Goal: Transaction & Acquisition: Purchase product/service

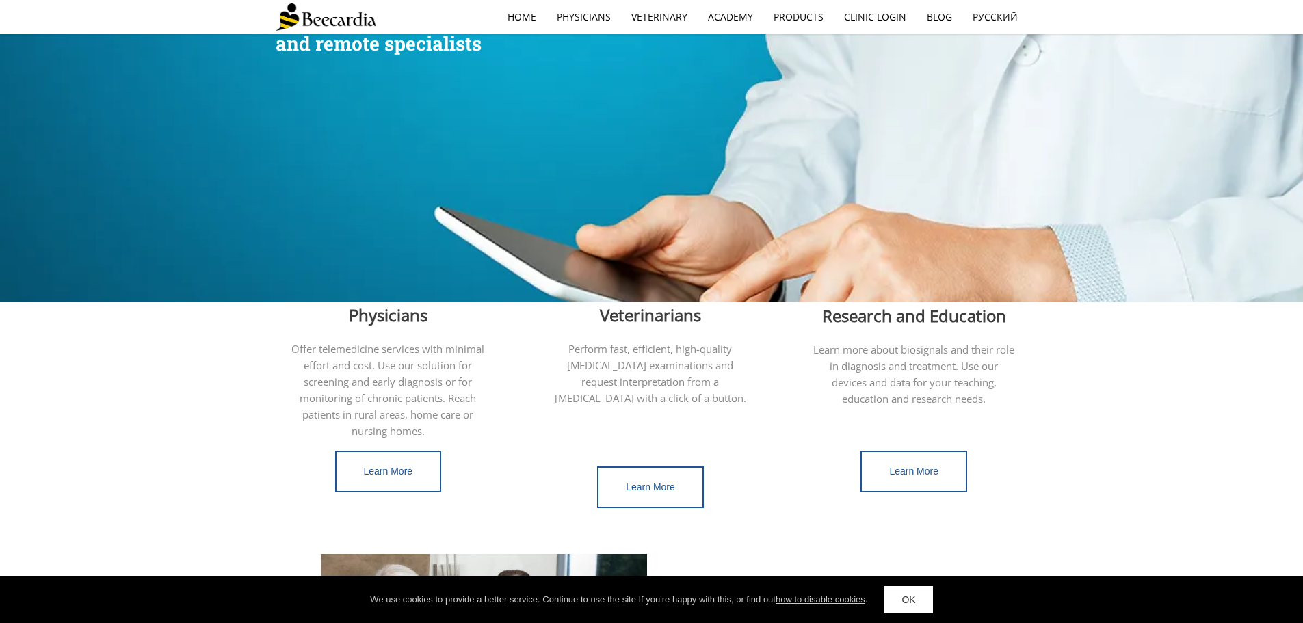
scroll to position [12, 0]
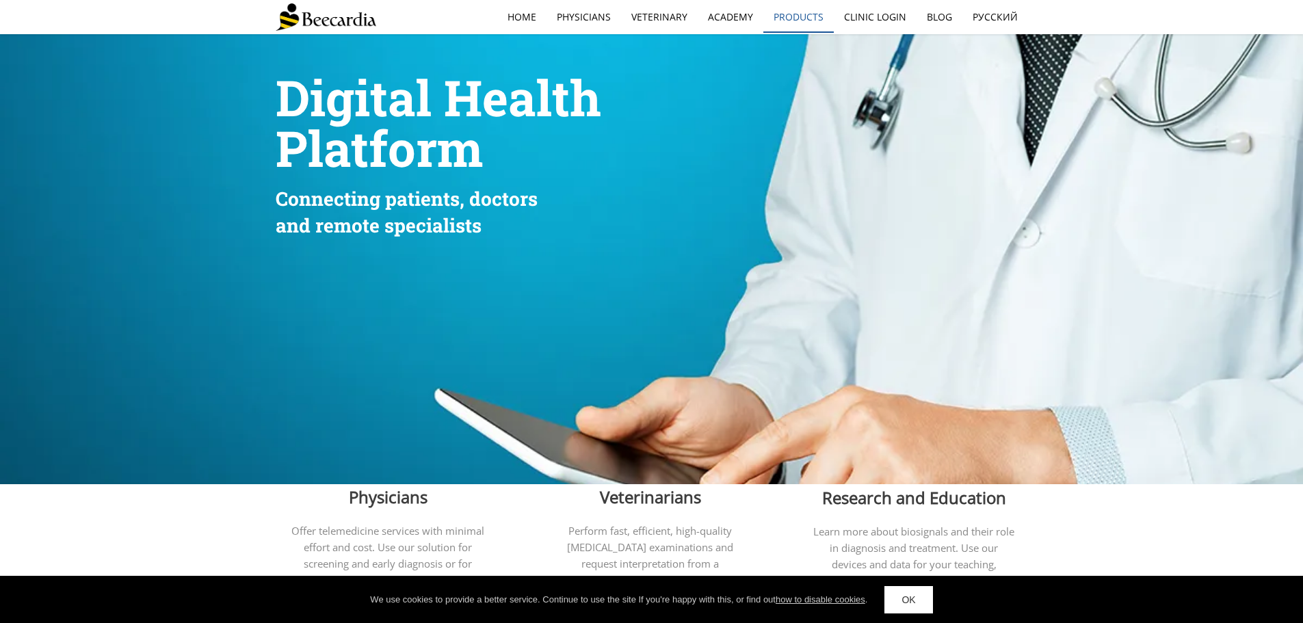
click at [784, 21] on link "Products" at bounding box center [798, 16] width 70 height 31
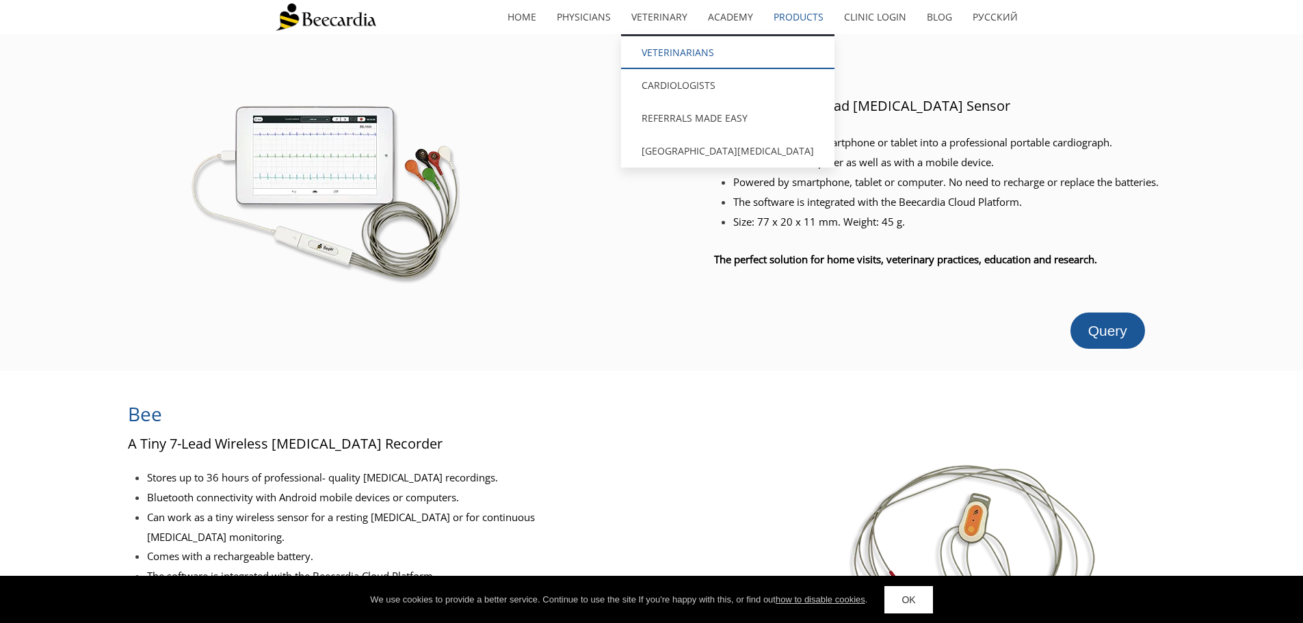
click at [665, 57] on link "Veterinarians" at bounding box center [727, 52] width 213 height 33
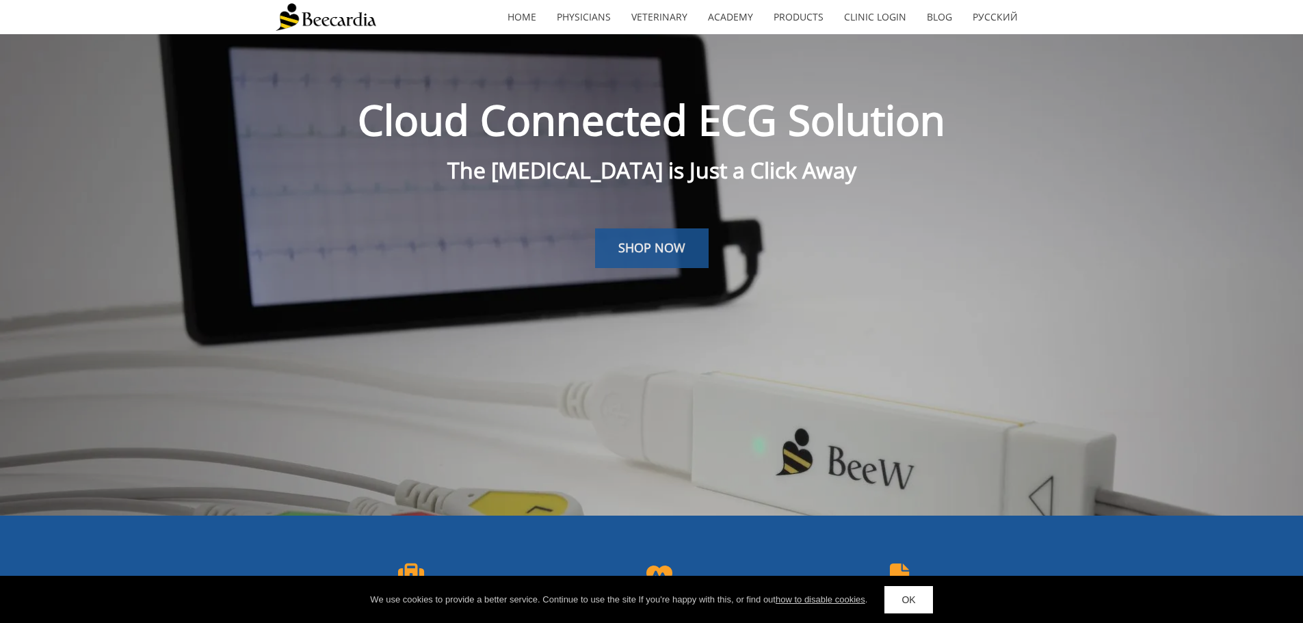
click at [682, 253] on span "SHOP NOW" at bounding box center [651, 247] width 67 height 16
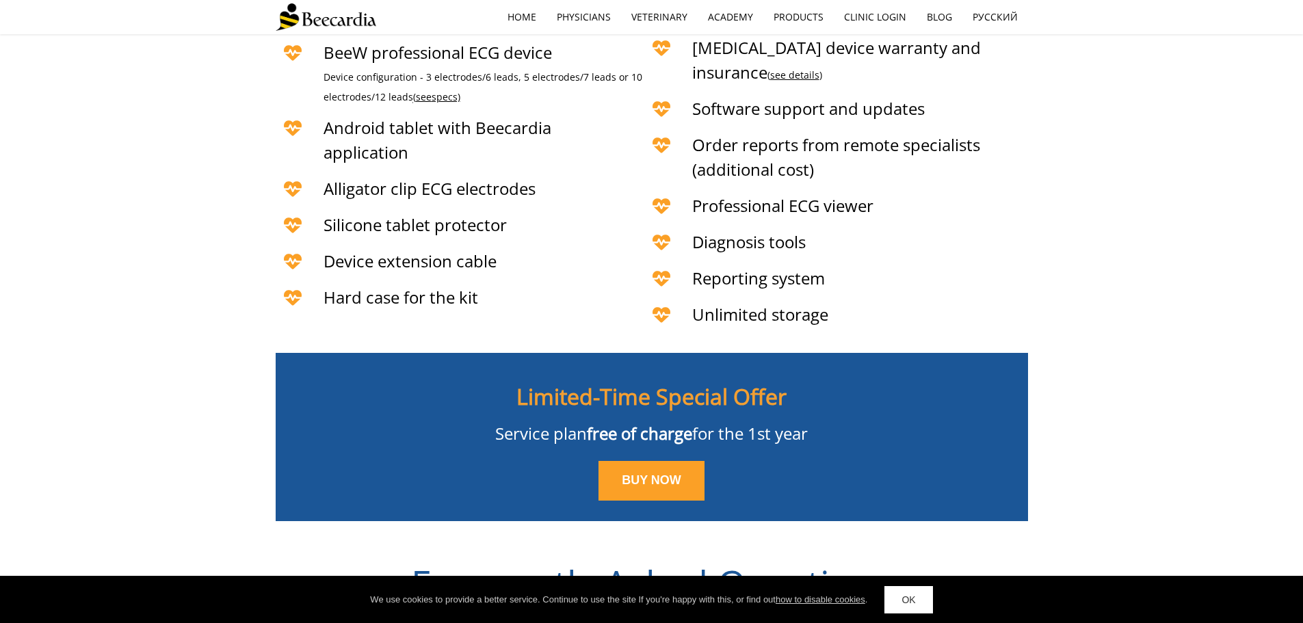
scroll to position [3431, 0]
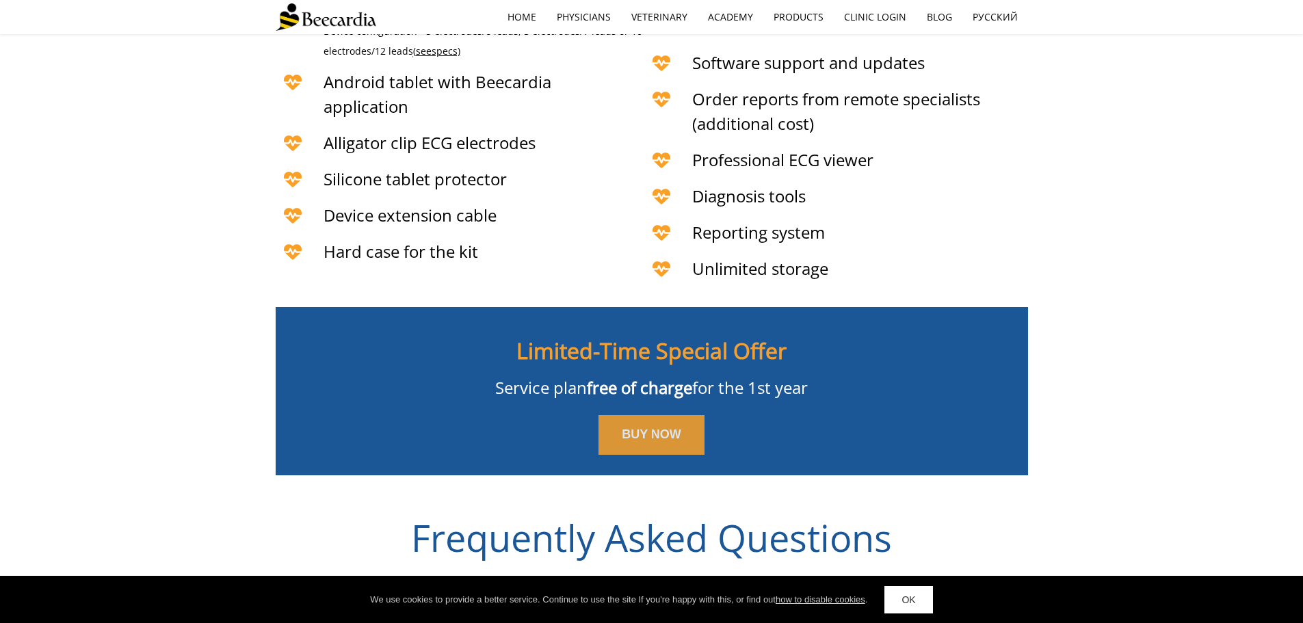
click at [685, 415] on link "BUY NOW" at bounding box center [651, 435] width 106 height 40
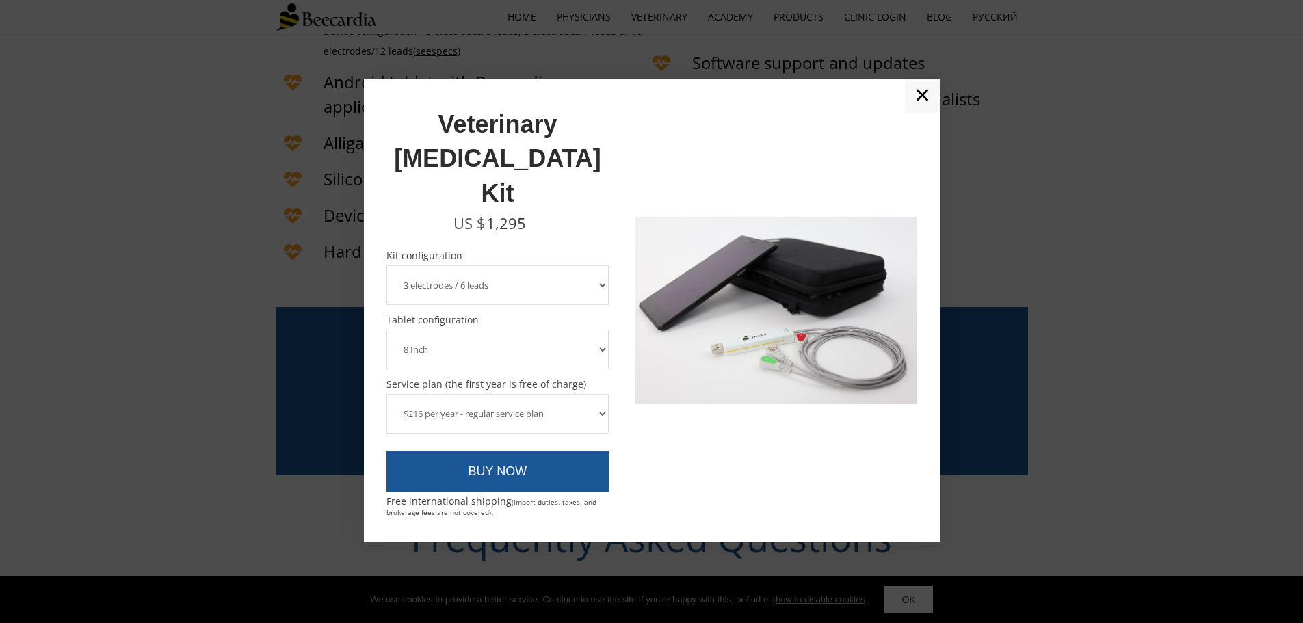
click at [596, 265] on select "3 electrodes / 6 leads 5 electrodes / 7 leads" at bounding box center [497, 285] width 223 height 40
select select "5 electrodes / 7 leads"
click at [386, 265] on select "3 electrodes / 6 leads 5 electrodes / 7 leads" at bounding box center [497, 285] width 223 height 40
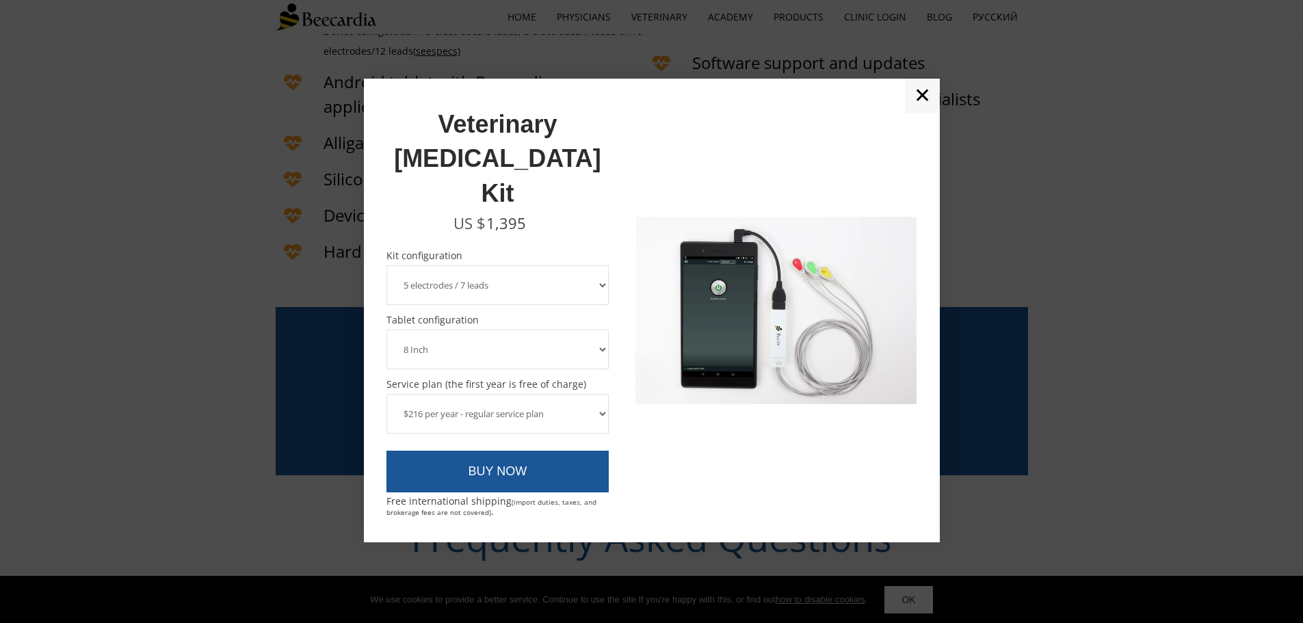
click at [923, 113] on link "✕" at bounding box center [922, 96] width 35 height 34
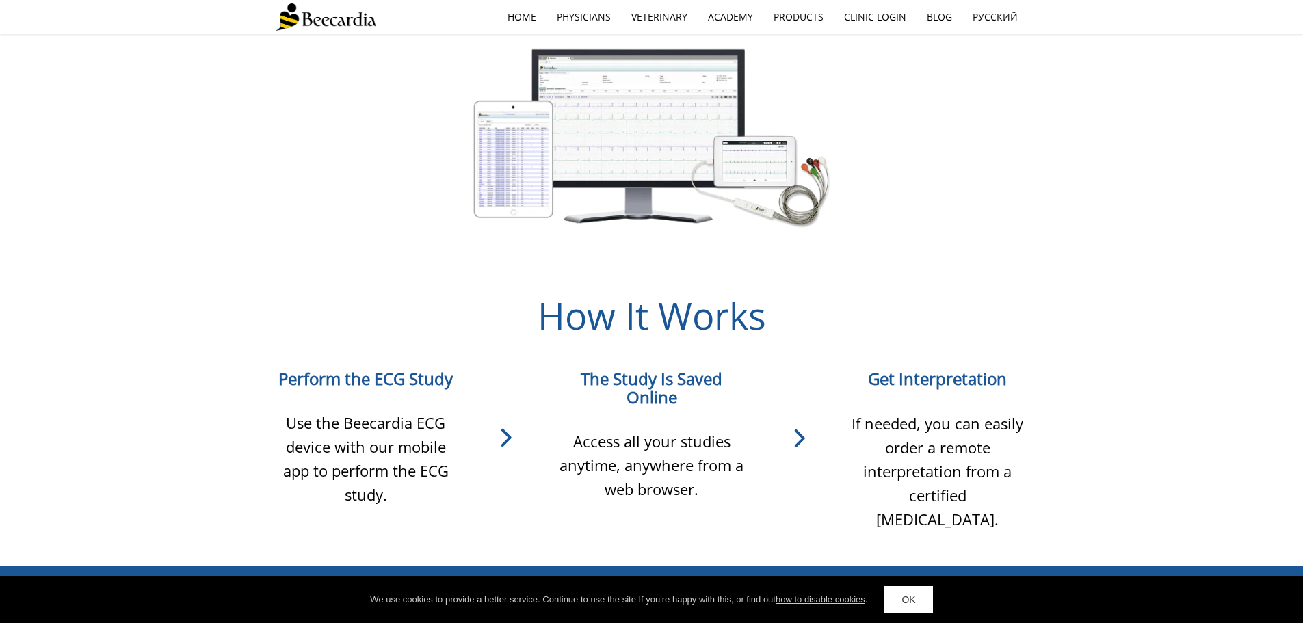
scroll to position [0, 0]
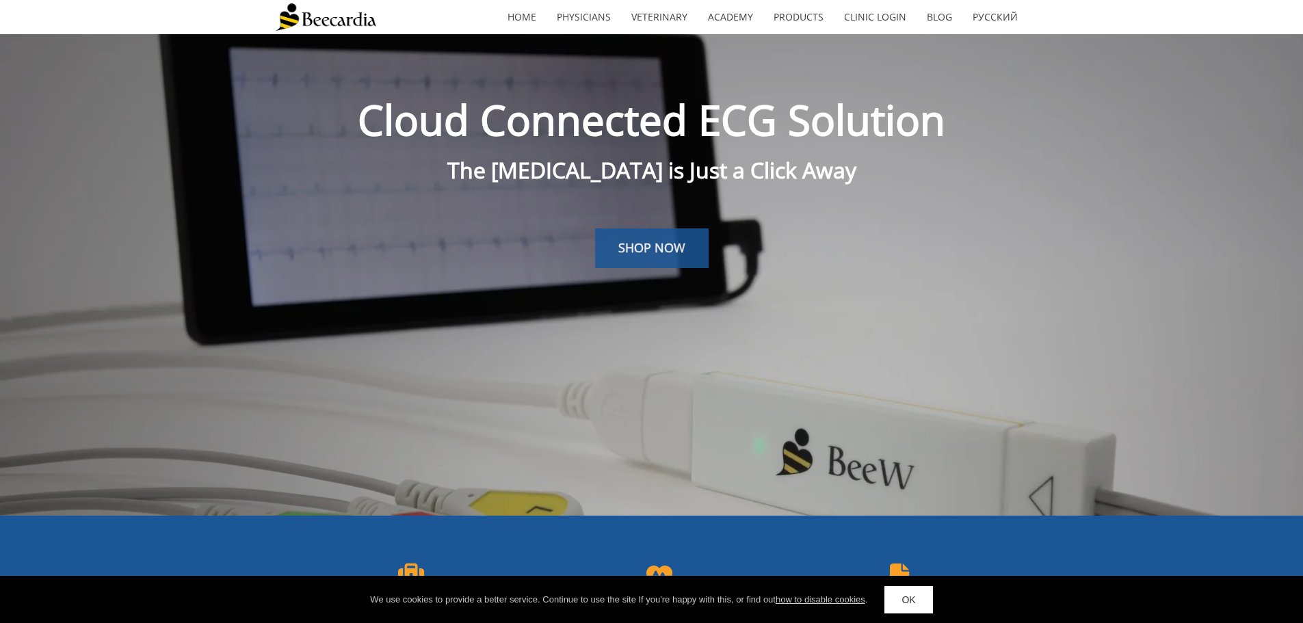
click at [667, 239] on link "SHOP NOW" at bounding box center [652, 248] width 114 height 40
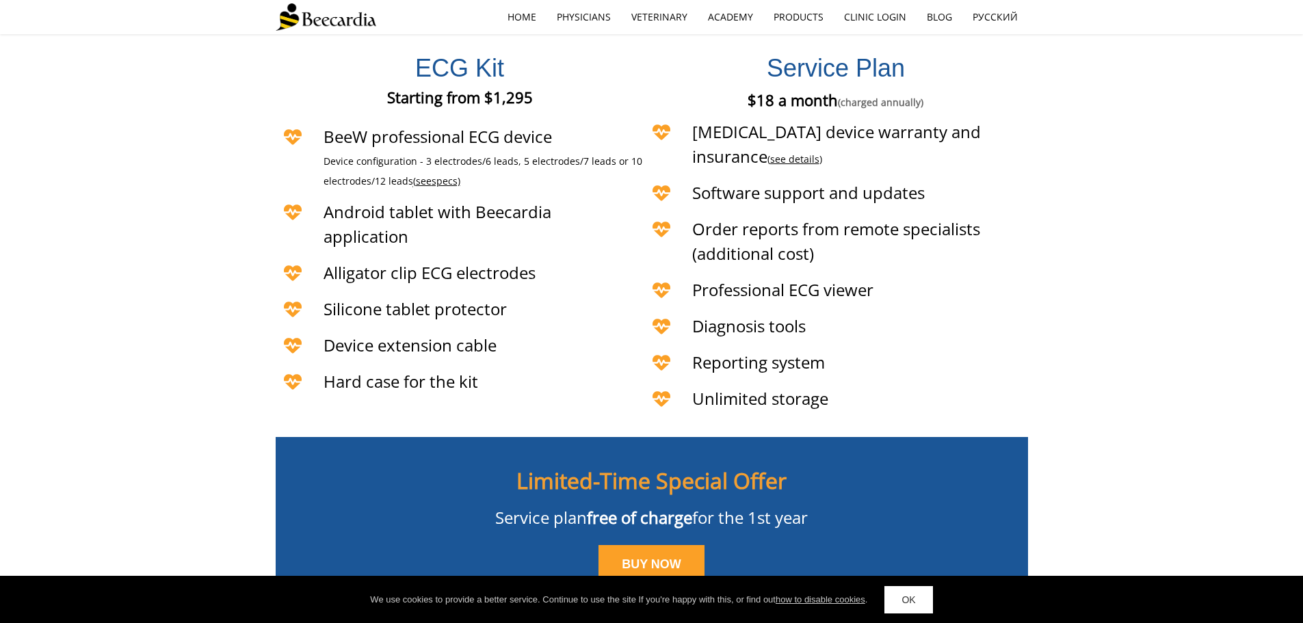
scroll to position [3304, 0]
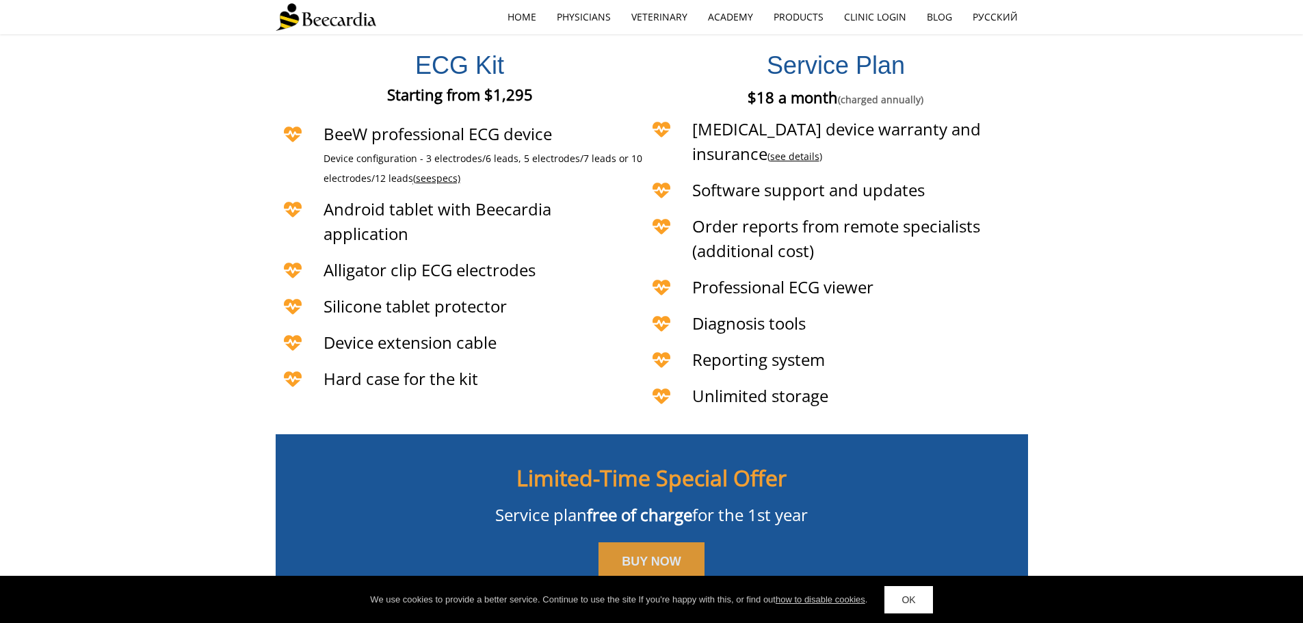
click at [662, 542] on link "BUY NOW" at bounding box center [651, 562] width 106 height 40
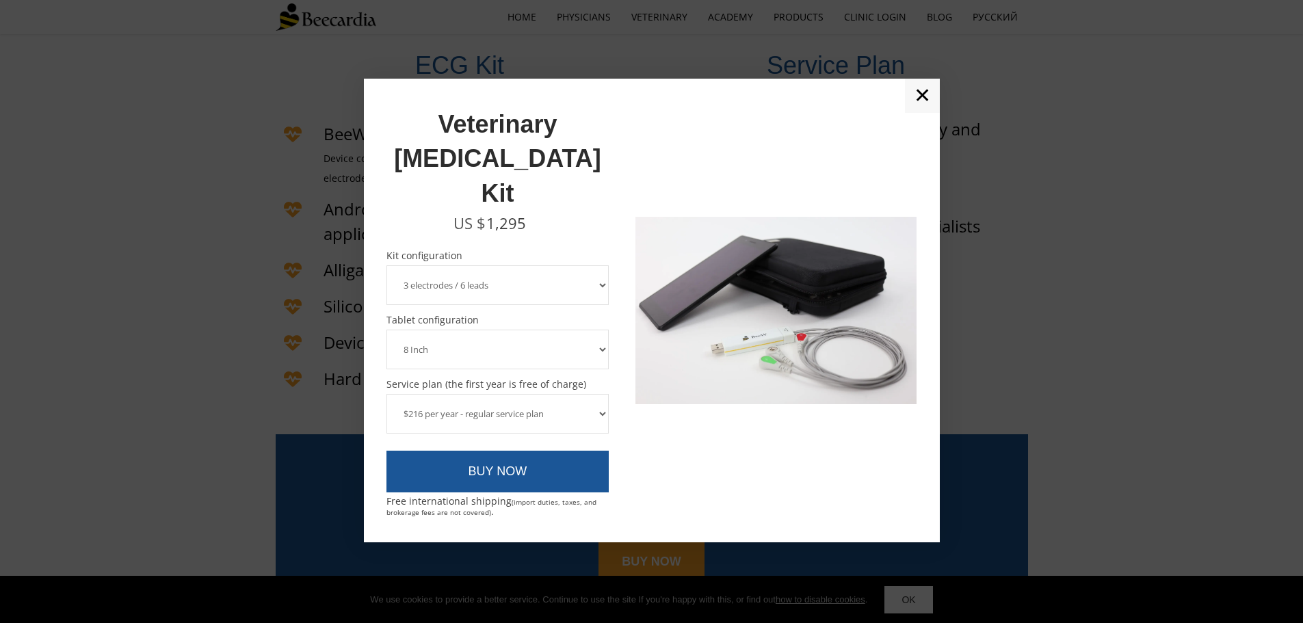
click at [607, 265] on select "3 electrodes / 6 leads 5 electrodes / 7 leads" at bounding box center [497, 285] width 223 height 40
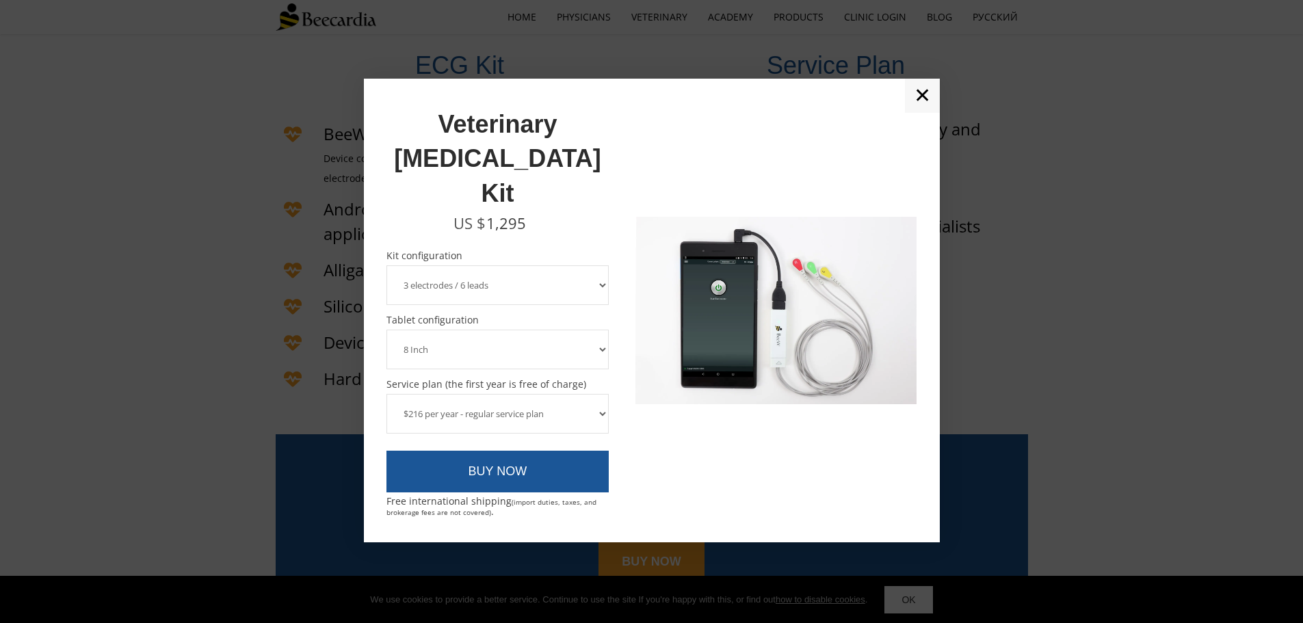
click at [603, 330] on select "8 Inch 10 Inch" at bounding box center [497, 350] width 223 height 40
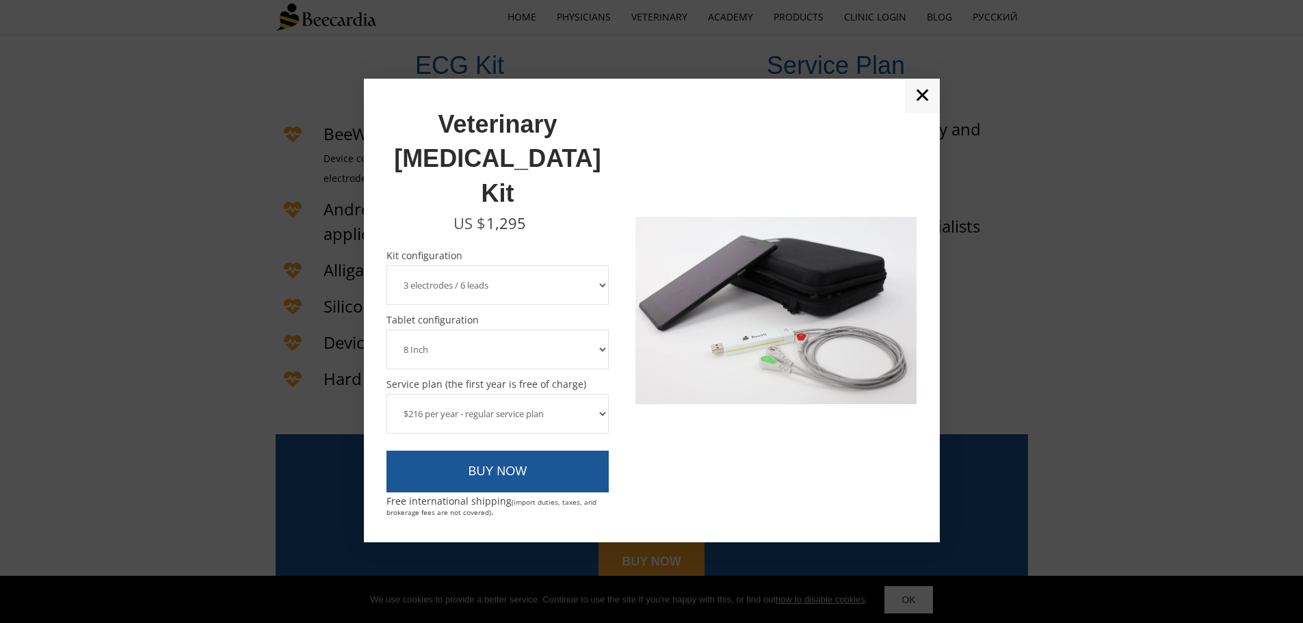
click at [598, 265] on select "3 electrodes / 6 leads 5 electrodes / 7 leads" at bounding box center [497, 285] width 223 height 40
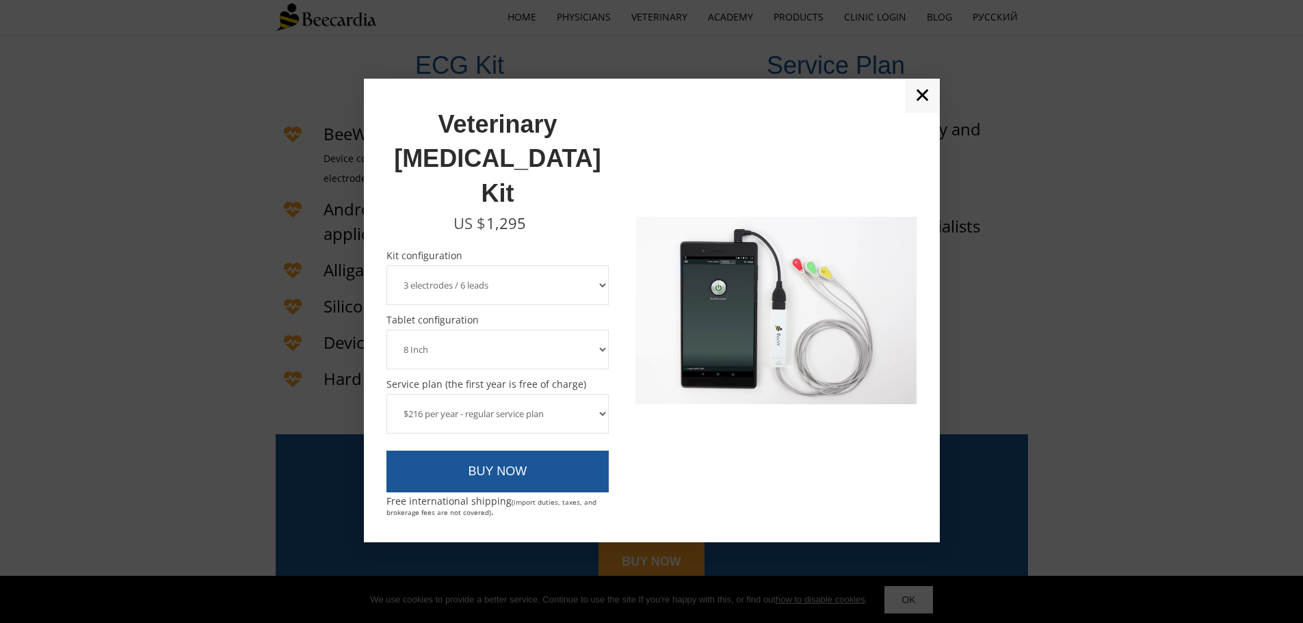
drag, startPoint x: 624, startPoint y: 169, endPoint x: 603, endPoint y: 314, distance: 146.4
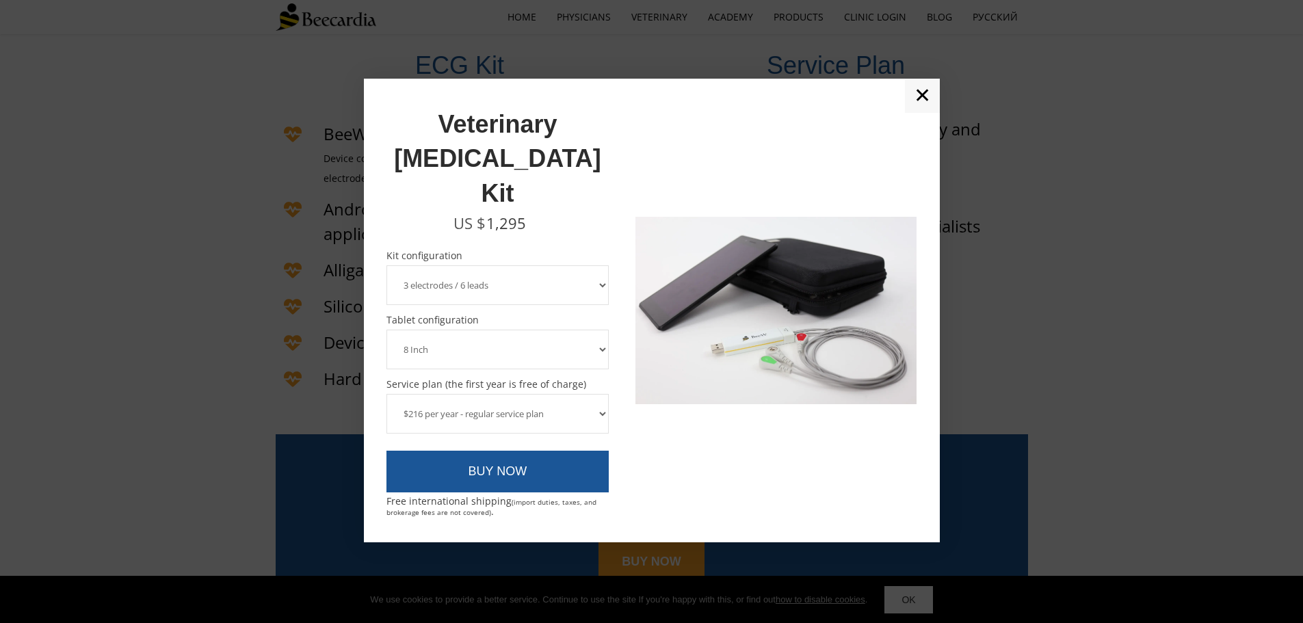
drag, startPoint x: 603, startPoint y: 314, endPoint x: 596, endPoint y: 250, distance: 64.0
drag, startPoint x: 596, startPoint y: 250, endPoint x: 604, endPoint y: 246, distance: 9.2
drag, startPoint x: 603, startPoint y: 248, endPoint x: 638, endPoint y: 155, distance: 98.7
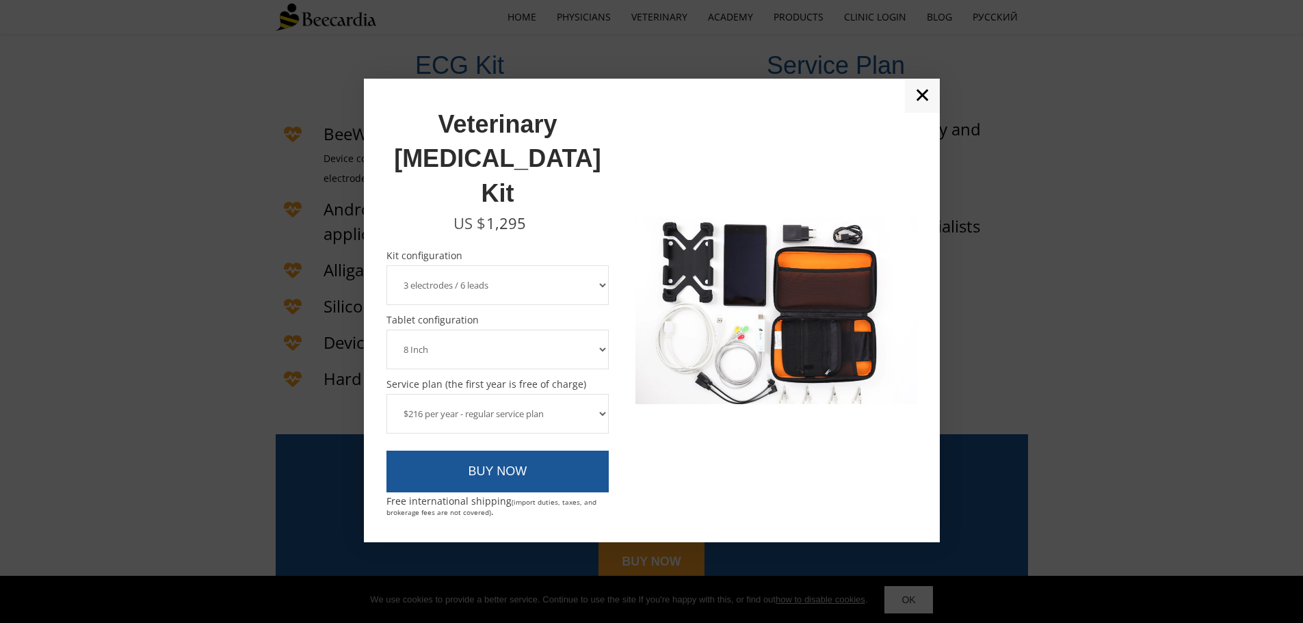
drag, startPoint x: 638, startPoint y: 155, endPoint x: 606, endPoint y: 317, distance: 165.2
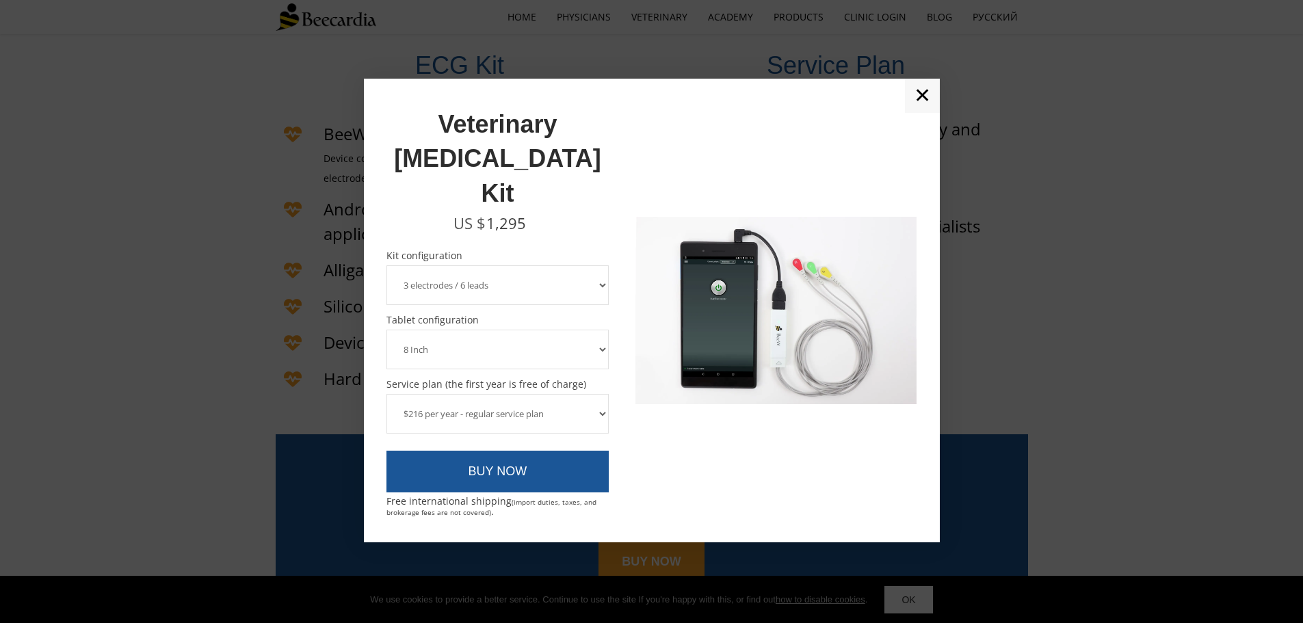
click at [602, 330] on select "8 Inch 10 Inch" at bounding box center [497, 350] width 223 height 40
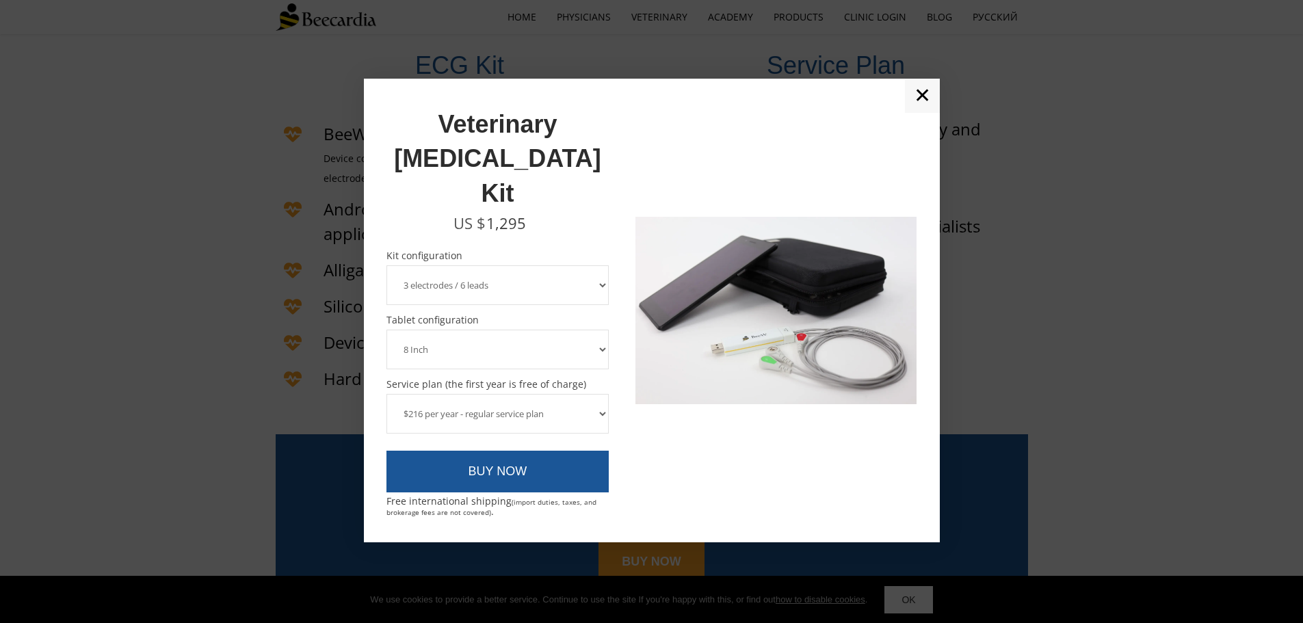
select select "10 Inch"
click at [386, 330] on select "8 Inch 10 Inch" at bounding box center [497, 350] width 223 height 40
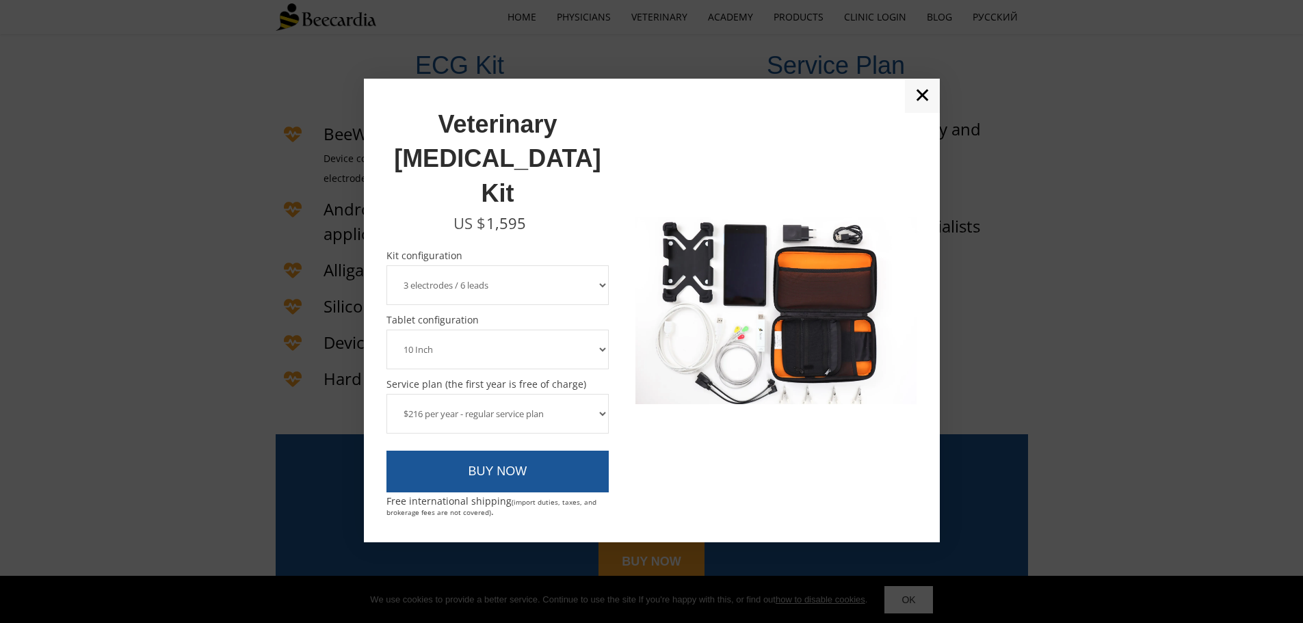
click at [602, 265] on select "3 electrodes / 6 leads 5 electrodes / 7 leads" at bounding box center [497, 285] width 223 height 40
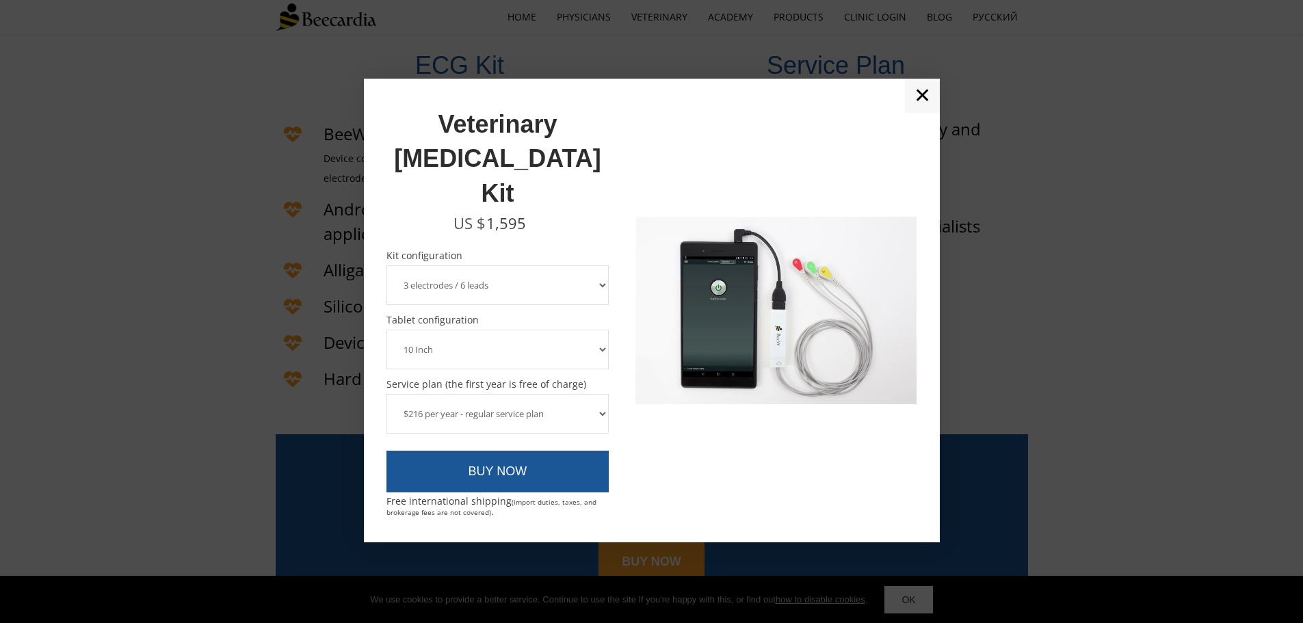
select select "5 electrodes / 7 leads"
click at [386, 265] on select "3 electrodes / 6 leads 5 electrodes / 7 leads" at bounding box center [497, 285] width 223 height 40
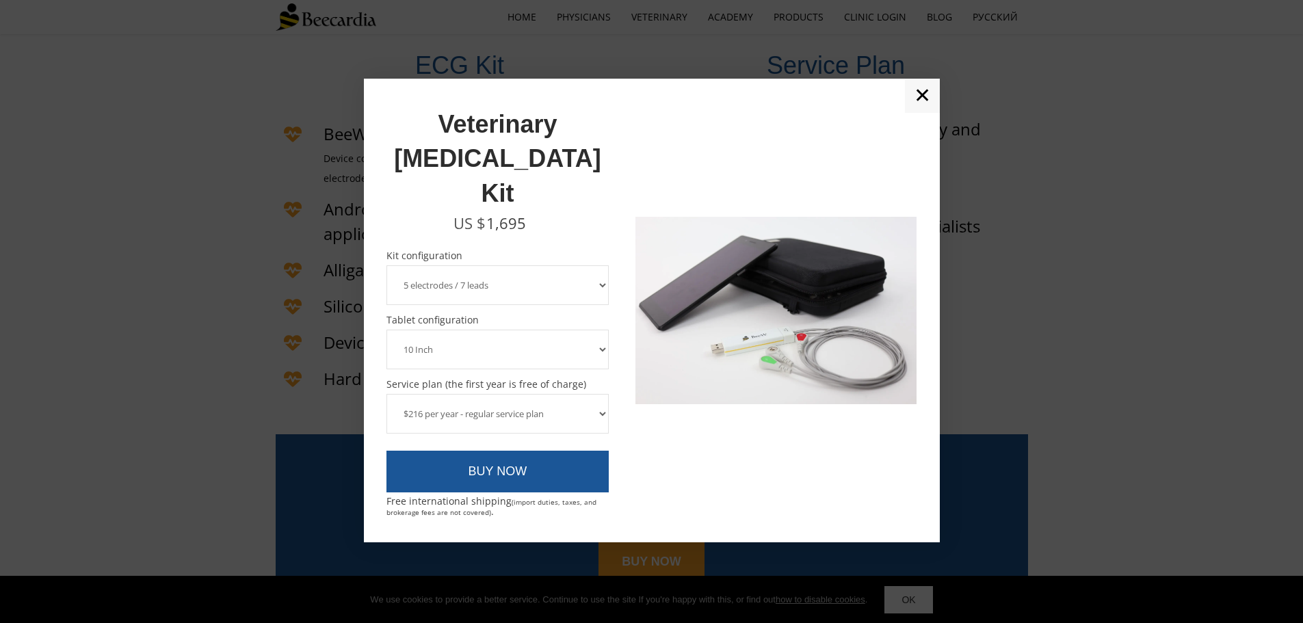
click at [606, 330] on select "8 Inch 10 Inch" at bounding box center [497, 350] width 223 height 40
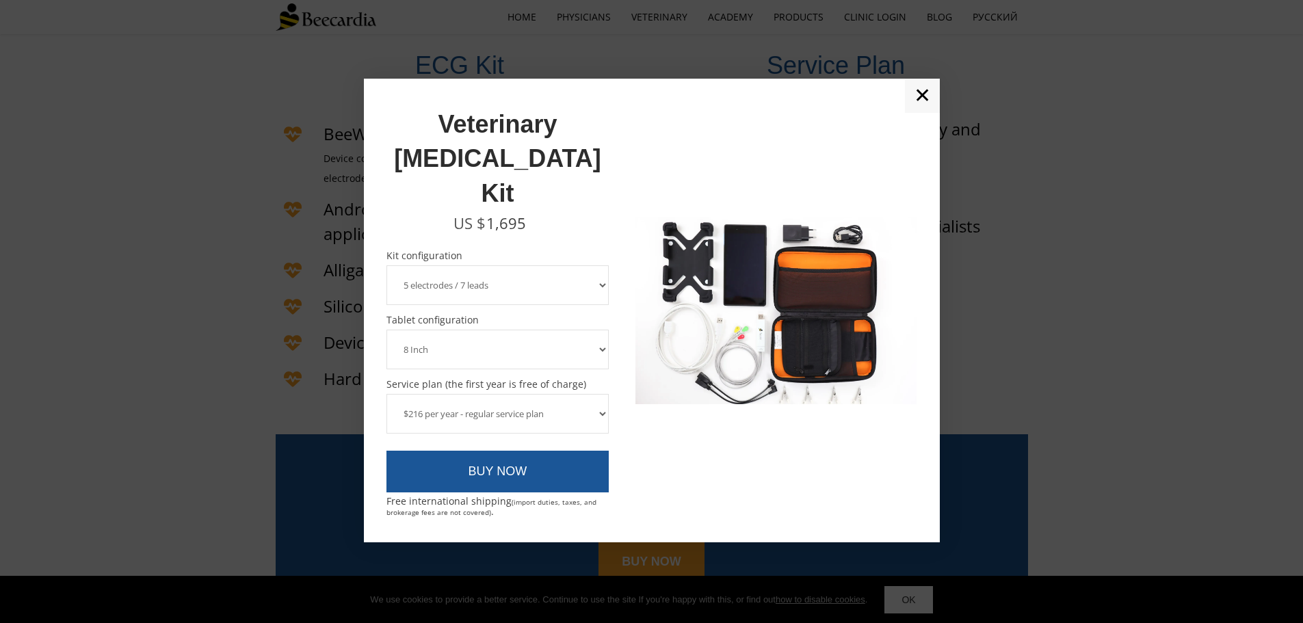
click at [386, 330] on select "8 Inch 10 Inch" at bounding box center [497, 350] width 223 height 40
drag, startPoint x: 600, startPoint y: 319, endPoint x: 597, endPoint y: 313, distance: 7.4
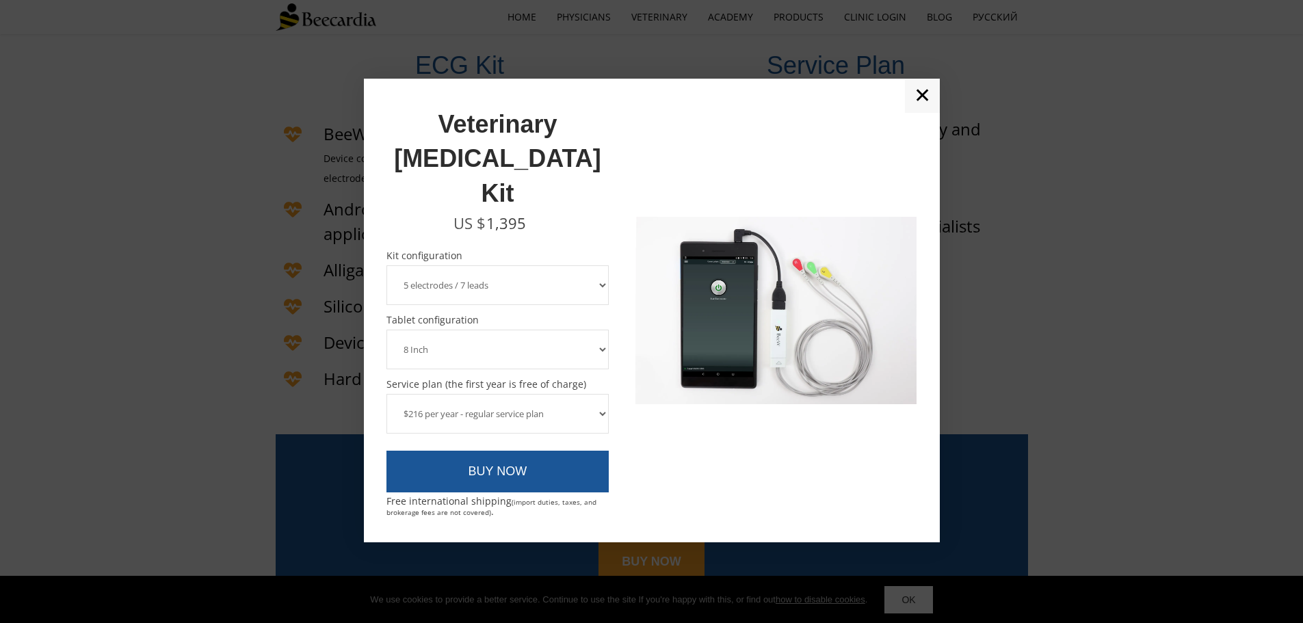
click at [597, 330] on select "8 Inch 10 Inch" at bounding box center [497, 350] width 223 height 40
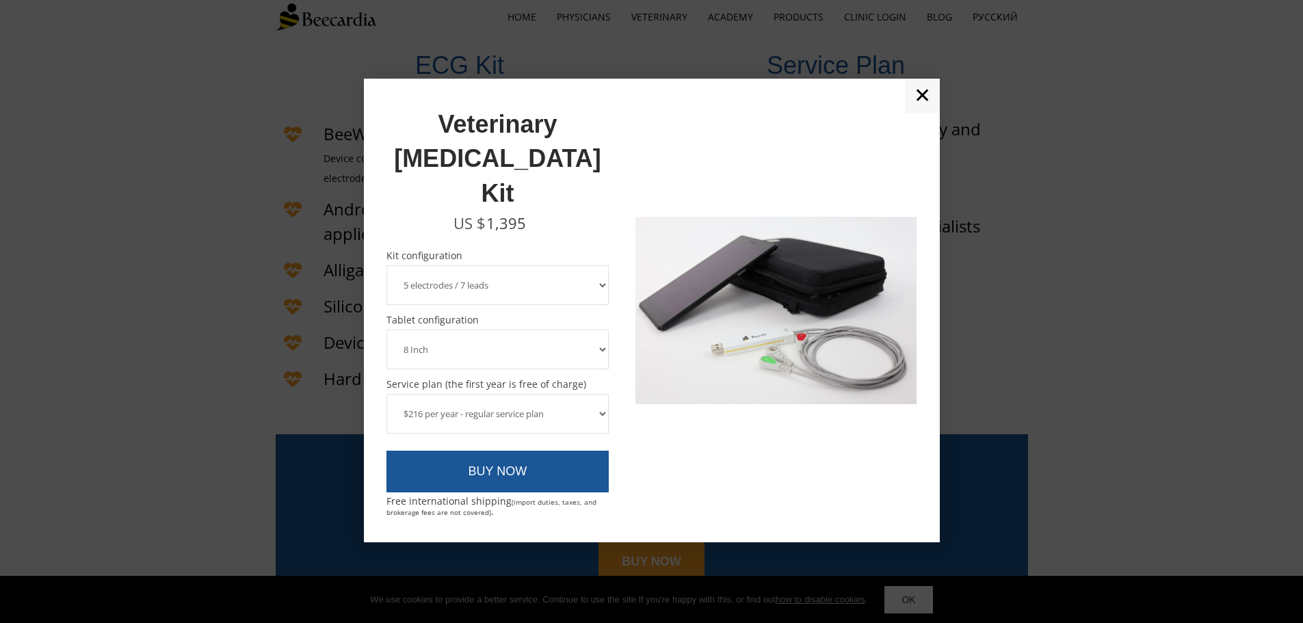
select select "10 Inch"
click at [386, 330] on select "8 Inch 10 Inch" at bounding box center [497, 350] width 223 height 40
click at [917, 113] on link "✕" at bounding box center [922, 96] width 35 height 34
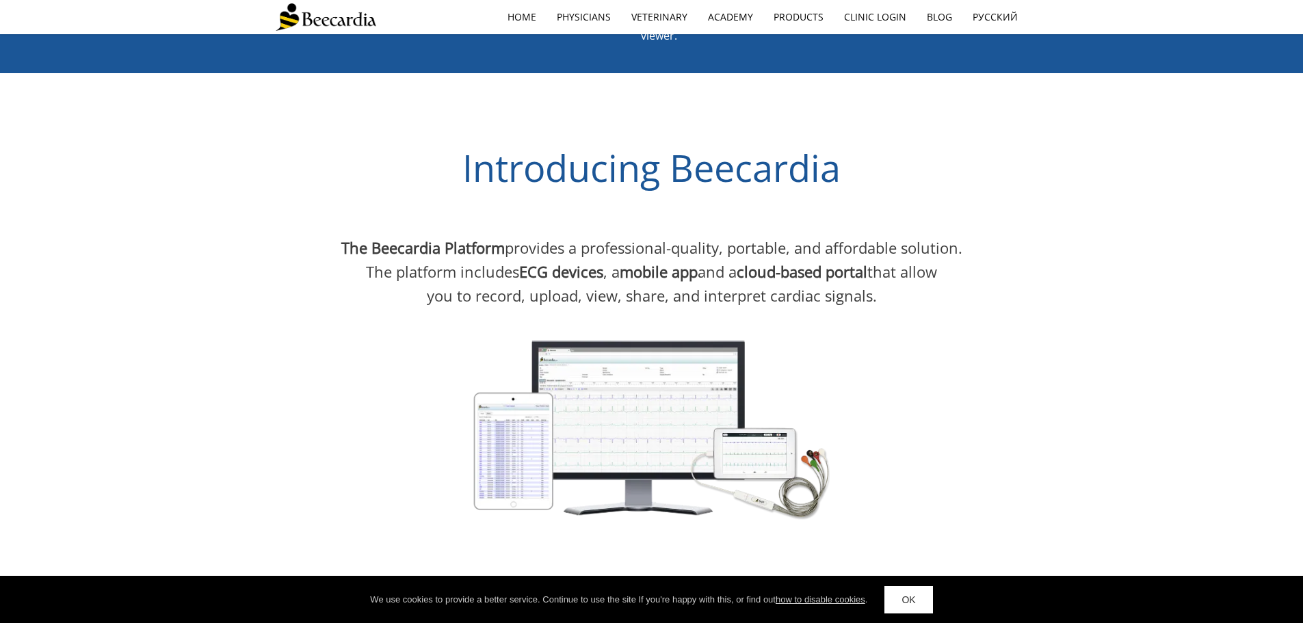
scroll to position [36, 0]
